Goal: Task Accomplishment & Management: Use online tool/utility

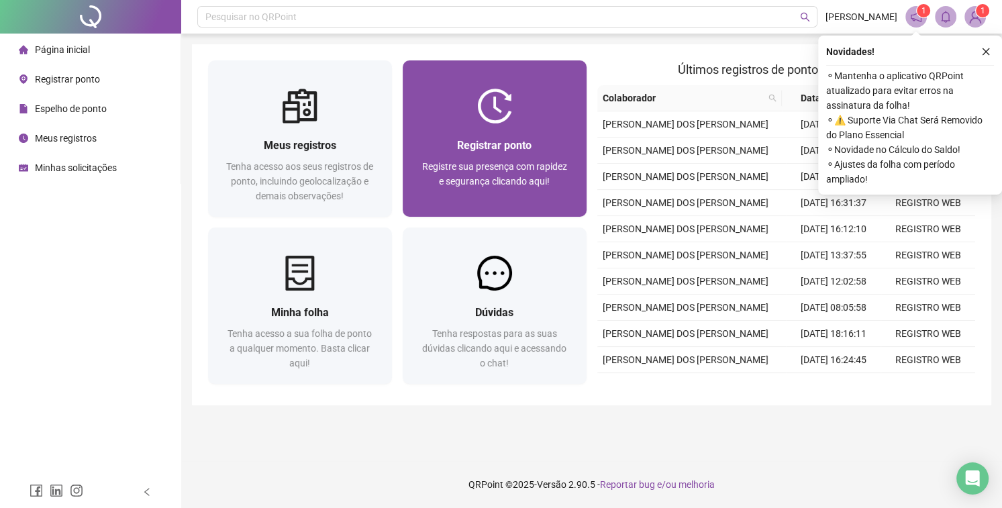
click at [445, 145] on div "Registrar ponto" at bounding box center [495, 145] width 152 height 17
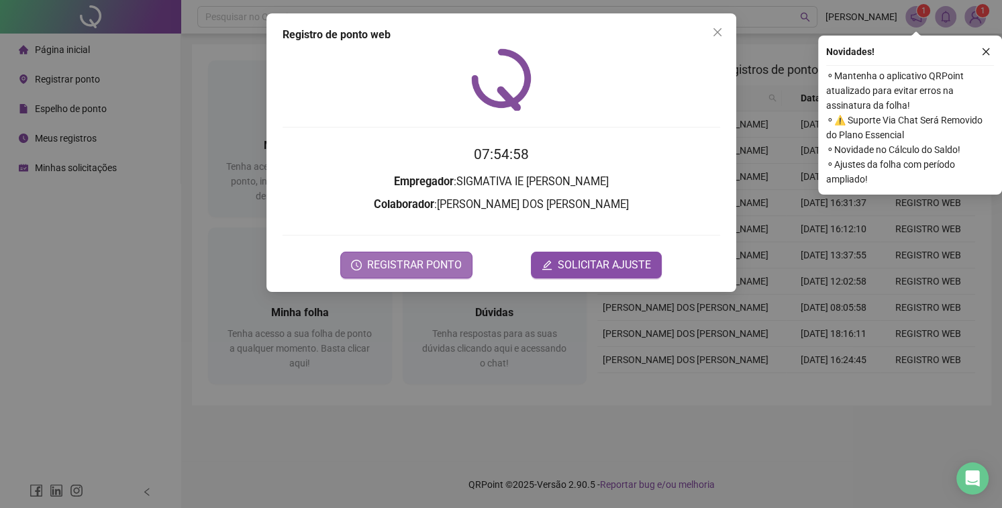
click at [453, 271] on span "REGISTRAR PONTO" at bounding box center [414, 265] width 95 height 16
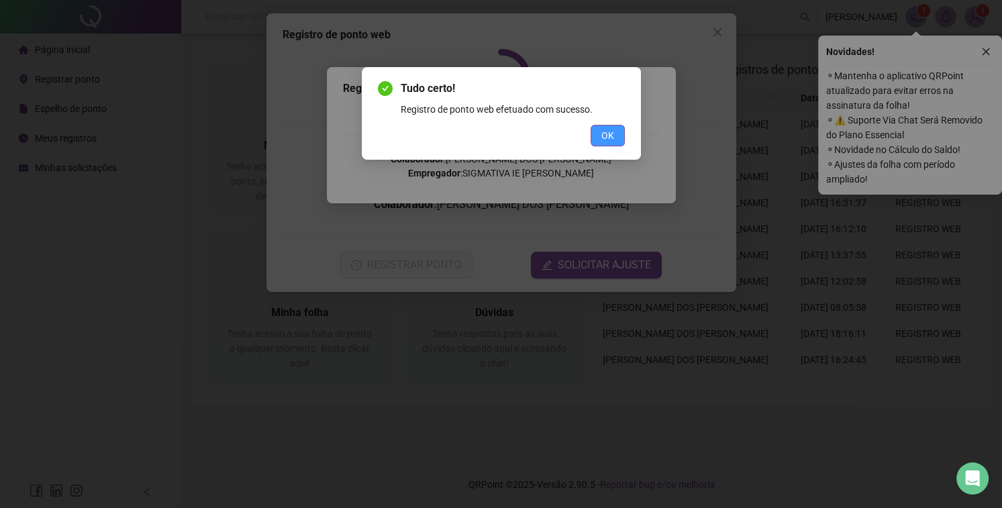
click at [602, 145] on button "OK" at bounding box center [607, 135] width 34 height 21
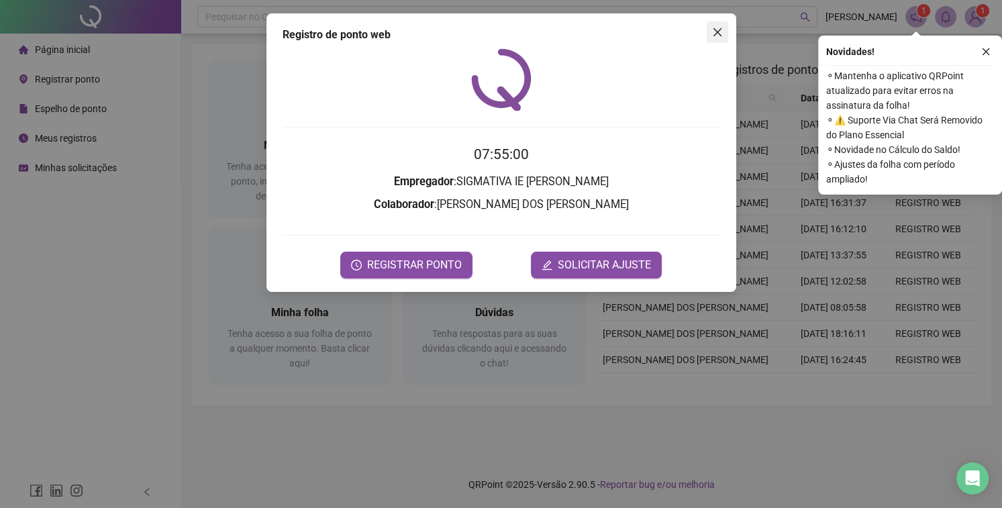
click at [714, 34] on icon "close" at bounding box center [717, 32] width 11 height 11
click at [49, 40] on div "Página inicial" at bounding box center [54, 49] width 71 height 27
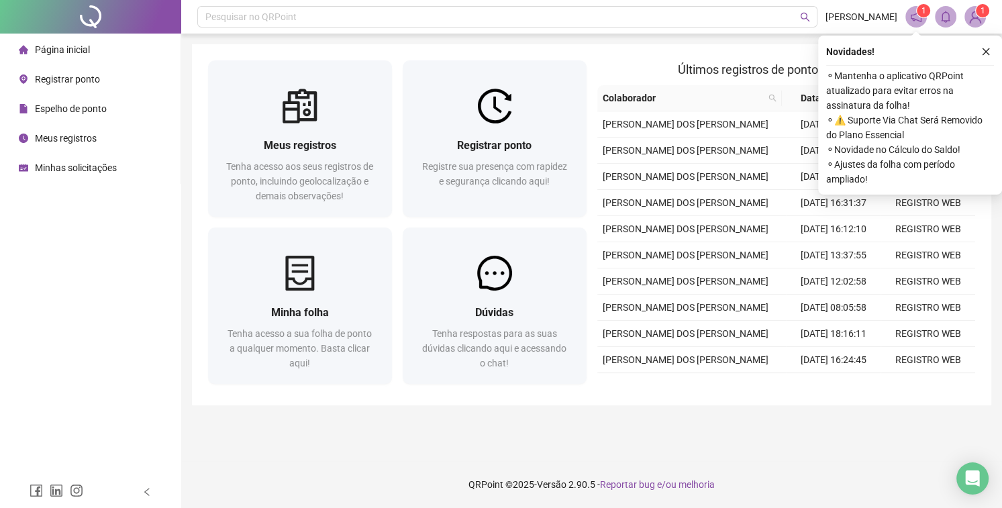
click at [80, 44] on span "Página inicial" at bounding box center [62, 49] width 55 height 11
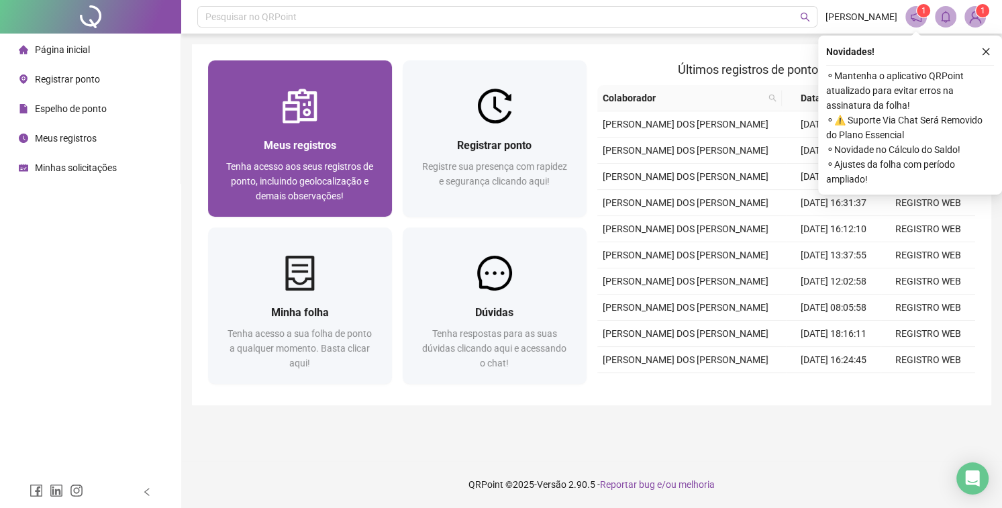
click at [333, 175] on span "Tenha acesso aos seus registros de ponto, incluindo geolocalização e demais obs…" at bounding box center [299, 181] width 147 height 40
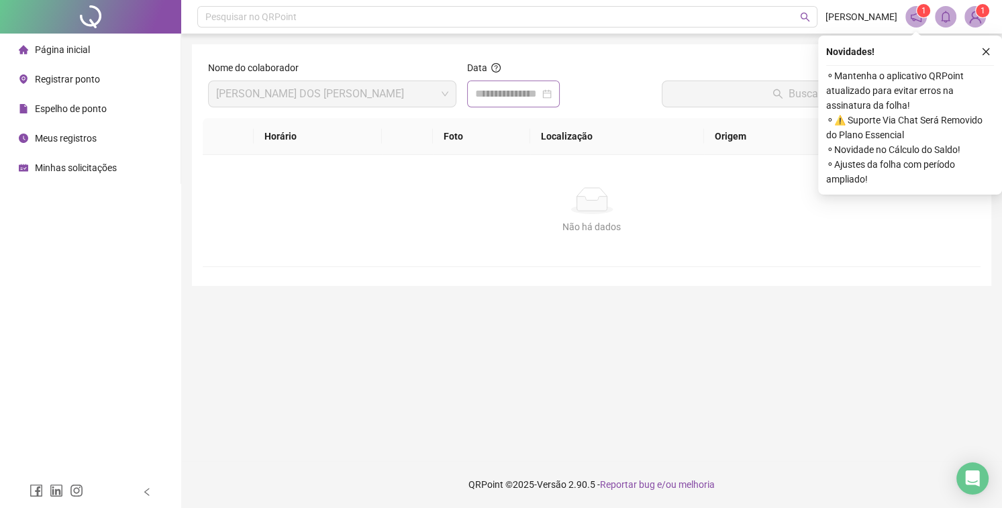
click at [513, 105] on div at bounding box center [513, 93] width 93 height 27
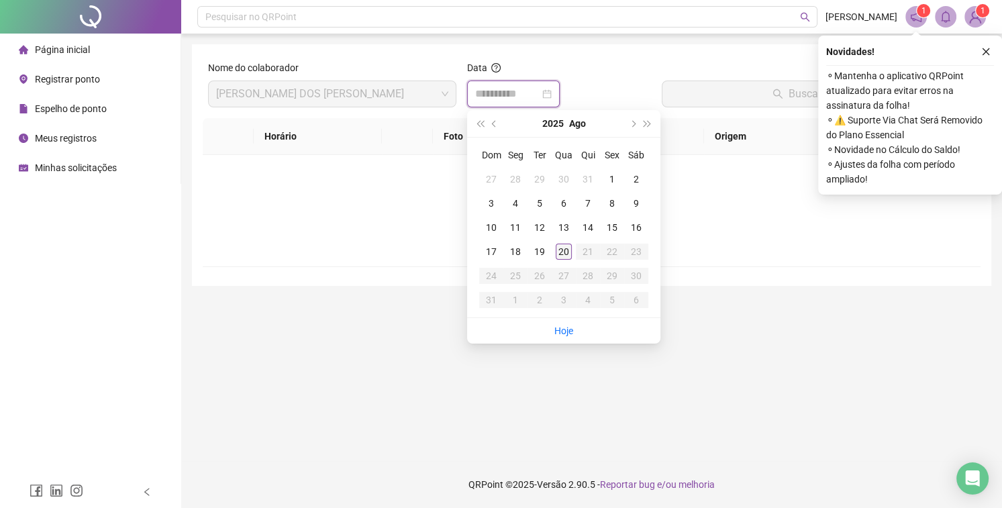
type input "**********"
click at [561, 257] on div "20" at bounding box center [563, 252] width 16 height 16
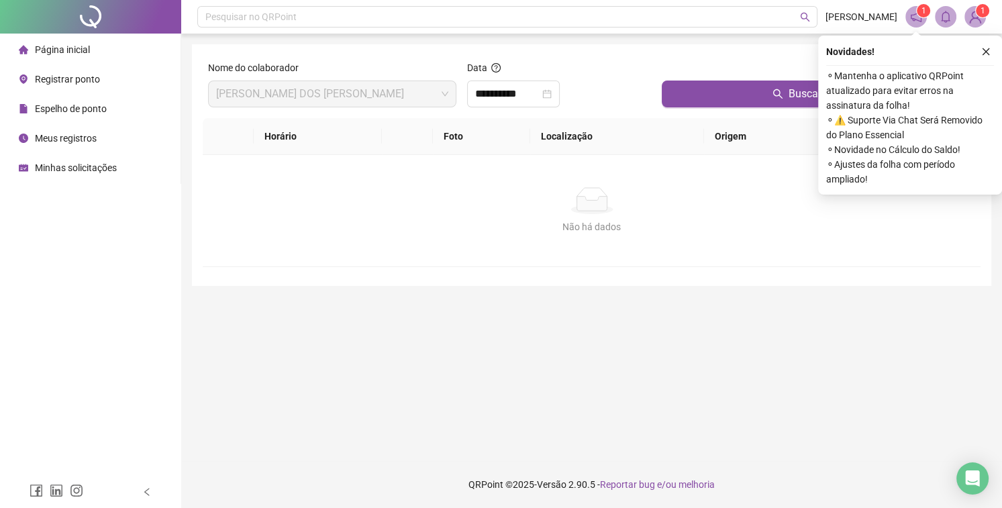
click at [707, 76] on div at bounding box center [817, 70] width 313 height 20
click at [715, 87] on button "Buscar registros" at bounding box center [817, 93] width 313 height 27
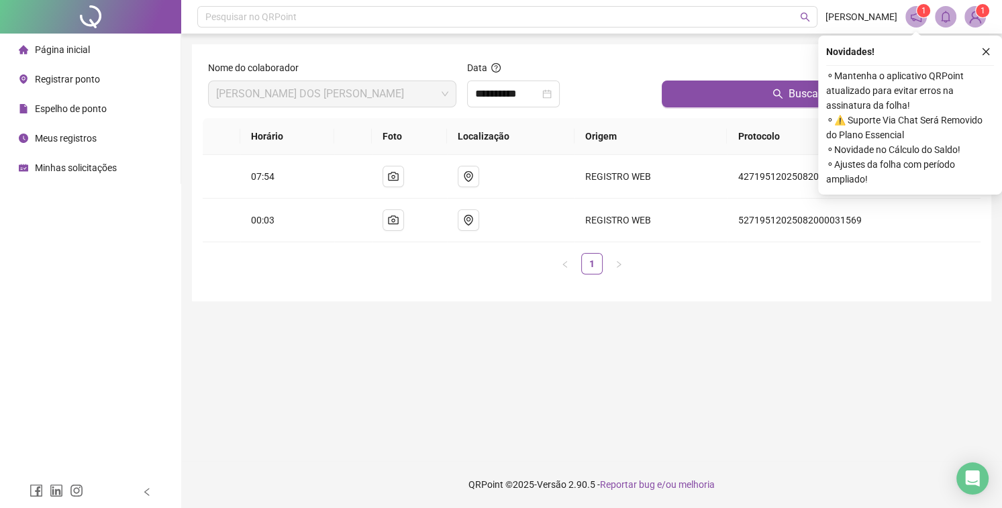
click at [73, 48] on span "Página inicial" at bounding box center [62, 49] width 55 height 11
